Goal: Task Accomplishment & Management: Manage account settings

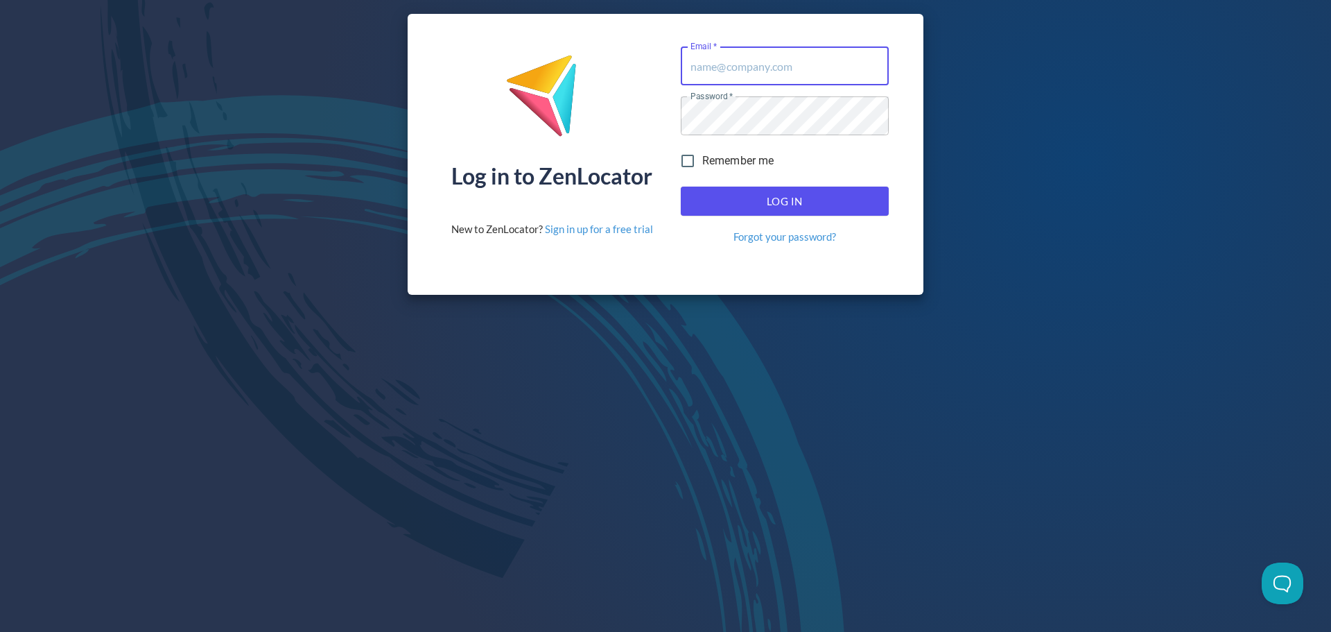
type input "mlangan@pinnaclesalesgroup.com"
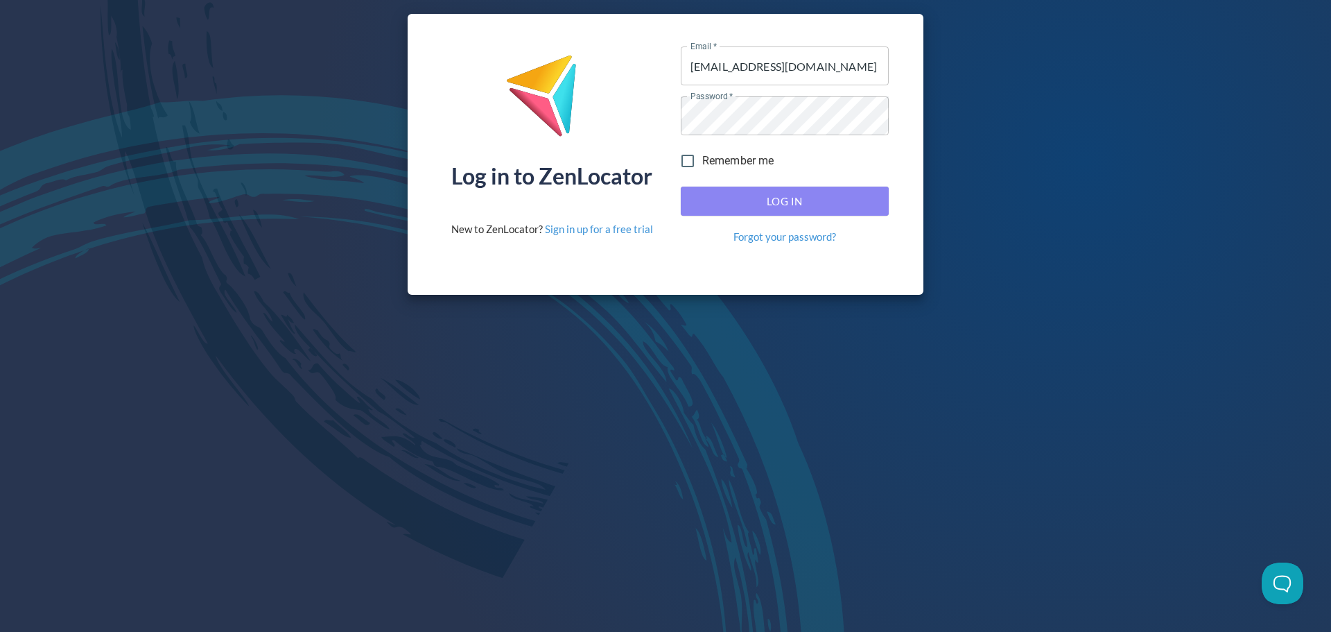
click at [817, 205] on span "Log In" at bounding box center [784, 201] width 177 height 18
